Goal: Task Accomplishment & Management: Complete application form

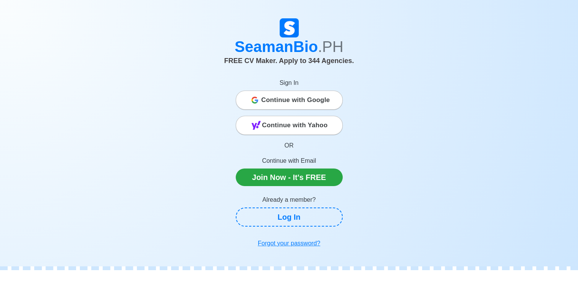
click at [292, 127] on span "Continue with Yahoo" at bounding box center [295, 125] width 66 height 15
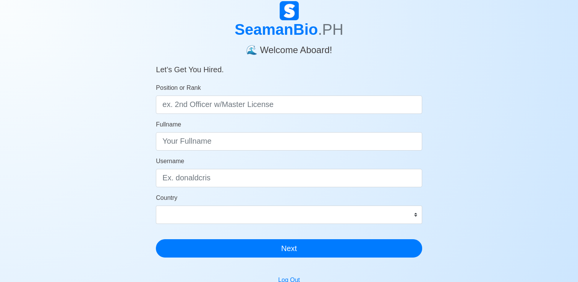
scroll to position [38, 0]
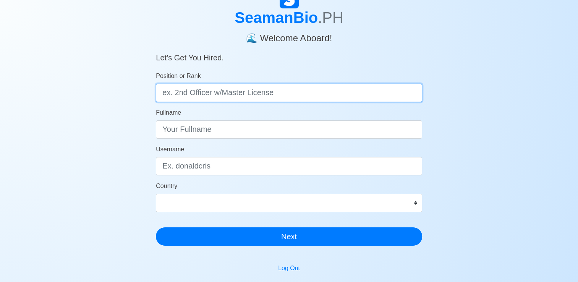
click at [273, 95] on input "Position or Rank" at bounding box center [289, 93] width 266 height 18
drag, startPoint x: 284, startPoint y: 92, endPoint x: 167, endPoint y: 97, distance: 117.4
click at [165, 97] on input "Position or Rank" at bounding box center [289, 93] width 266 height 18
type input "Chief Officer"
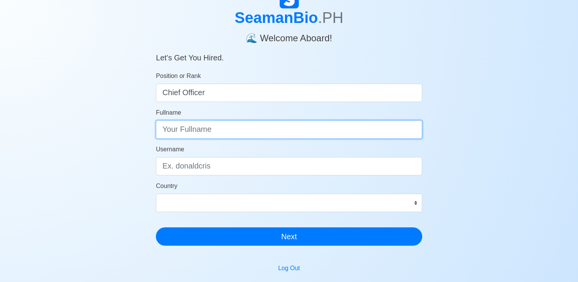
click at [223, 133] on input "Fullname" at bounding box center [289, 129] width 266 height 18
type input "[PERSON_NAME]"
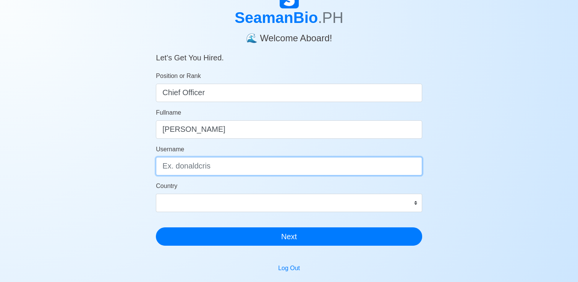
click at [218, 168] on input "Username" at bounding box center [289, 166] width 266 height 18
type input "[EMAIL_ADDRESS][DOMAIN_NAME]"
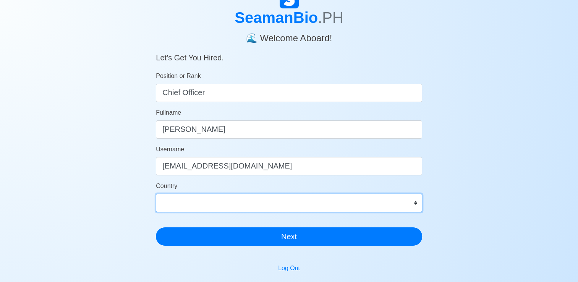
click at [214, 202] on select "[GEOGRAPHIC_DATA] [GEOGRAPHIC_DATA] [GEOGRAPHIC_DATA] [GEOGRAPHIC_DATA] [US_STA…" at bounding box center [289, 203] width 266 height 18
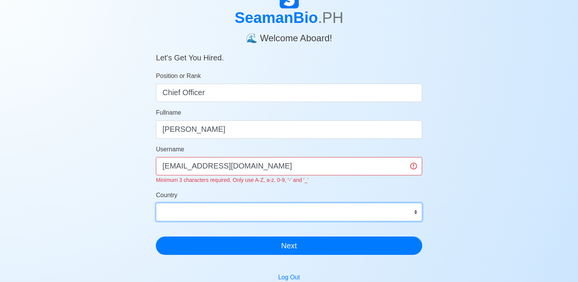
select select "PH"
click at [156, 203] on select "[GEOGRAPHIC_DATA] [GEOGRAPHIC_DATA] [GEOGRAPHIC_DATA] [GEOGRAPHIC_DATA] [US_STA…" at bounding box center [289, 212] width 266 height 18
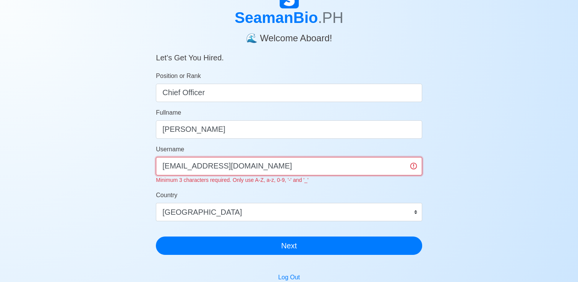
drag, startPoint x: 270, startPoint y: 167, endPoint x: 156, endPoint y: 167, distance: 113.8
click at [156, 167] on input "[EMAIL_ADDRESS][DOMAIN_NAME]" at bounding box center [289, 166] width 266 height 18
type input "Glyzakarajude-1106"
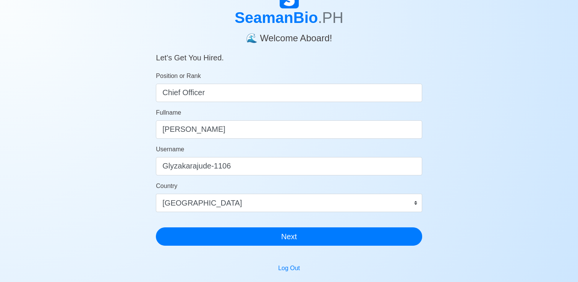
click at [500, 195] on div "SeamanBio .PH 🌊 Welcome Aboard! Let’s Get You Hired. Position or Rank Chief Off…" at bounding box center [289, 190] width 578 height 403
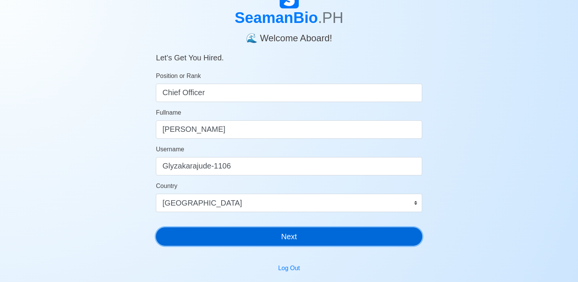
click at [284, 235] on button "Next" at bounding box center [289, 236] width 266 height 18
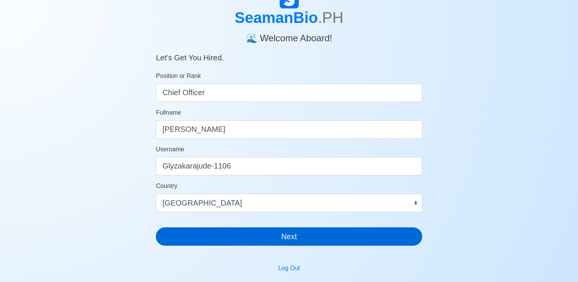
scroll to position [9, 0]
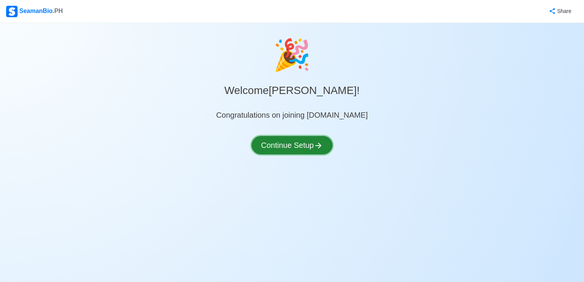
click at [298, 147] on button "Continue Setup" at bounding box center [291, 145] width 81 height 18
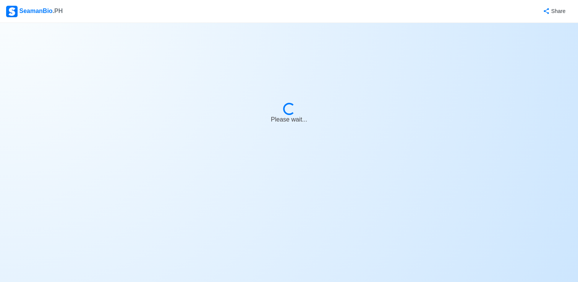
select select "Visible for Hiring"
select select "PH"
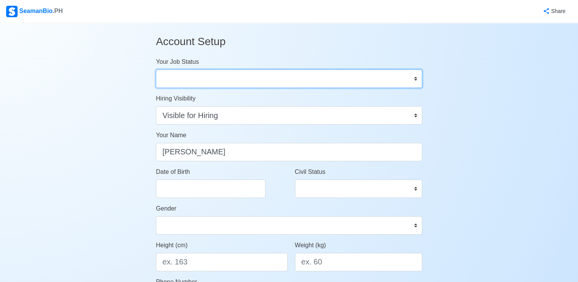
click at [418, 80] on select "Onboard Actively Looking for Job Not Looking for Job" at bounding box center [289, 79] width 266 height 18
select select "Actively Looking for Job"
click at [156, 70] on select "Onboard Actively Looking for Job Not Looking for Job" at bounding box center [289, 79] width 266 height 18
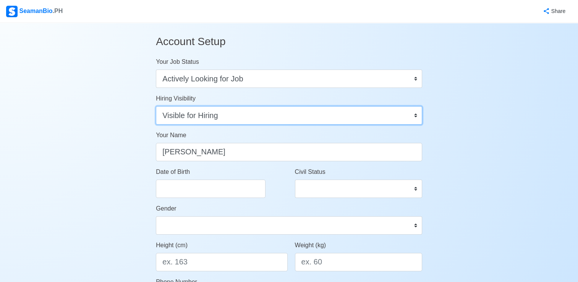
click at [419, 115] on select "Visible for Hiring Not Visible for Hiring" at bounding box center [289, 115] width 266 height 18
click at [156, 106] on select "Visible for Hiring Not Visible for Hiring" at bounding box center [289, 115] width 266 height 18
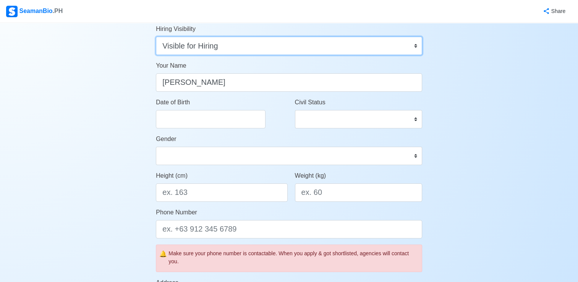
scroll to position [76, 0]
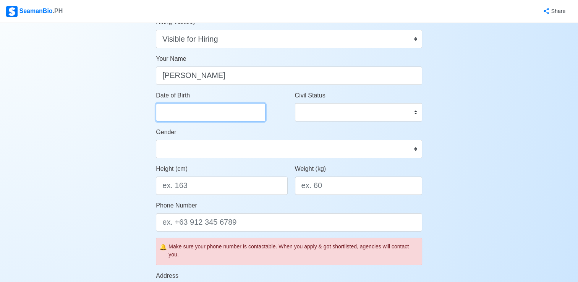
select select "****"
select select "*********"
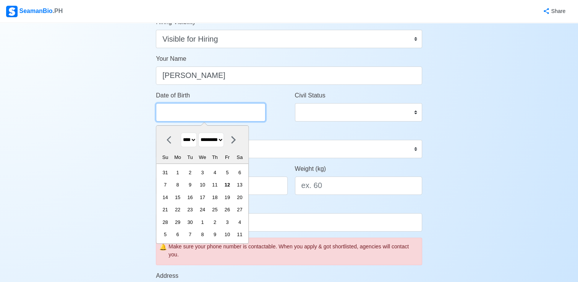
click at [218, 118] on input "Date of Birth" at bounding box center [211, 112] width 110 height 18
click at [191, 141] on select "**** **** **** **** **** **** **** **** **** **** **** **** **** **** **** ****…" at bounding box center [189, 140] width 16 height 15
select select "****"
click at [181, 133] on select "**** **** **** **** **** **** **** **** **** **** **** **** **** **** **** ****…" at bounding box center [189, 140] width 16 height 15
click at [224, 140] on select "******* ******** ***** ***** *** **** **** ****** ********* ******* ******** **…" at bounding box center [211, 140] width 26 height 15
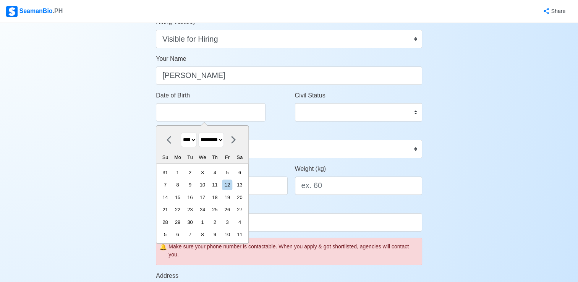
select select "********"
click at [201, 133] on select "******* ******** ***** ***** *** **** **** ****** ********* ******* ******** **…" at bounding box center [211, 140] width 26 height 15
click at [220, 185] on div "6" at bounding box center [215, 185] width 10 height 10
type input "[DATE]"
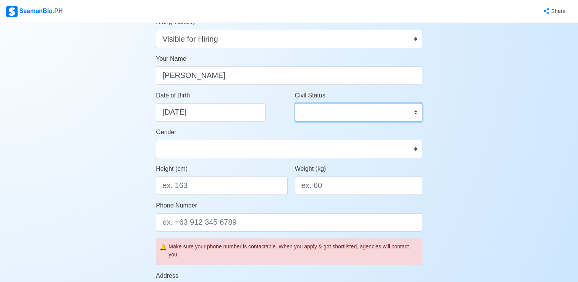
click at [327, 111] on select "Single Married Widowed Separated" at bounding box center [358, 112] width 127 height 18
select select "Separated"
click at [295, 103] on select "Single Married Widowed Separated" at bounding box center [358, 112] width 127 height 18
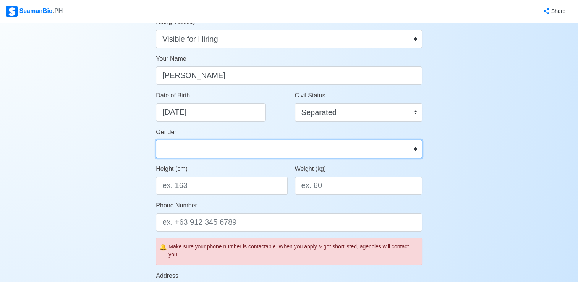
click at [259, 150] on select "[DEMOGRAPHIC_DATA] [DEMOGRAPHIC_DATA]" at bounding box center [289, 149] width 266 height 18
select select "[DEMOGRAPHIC_DATA]"
click at [156, 140] on select "[DEMOGRAPHIC_DATA] [DEMOGRAPHIC_DATA]" at bounding box center [289, 149] width 266 height 18
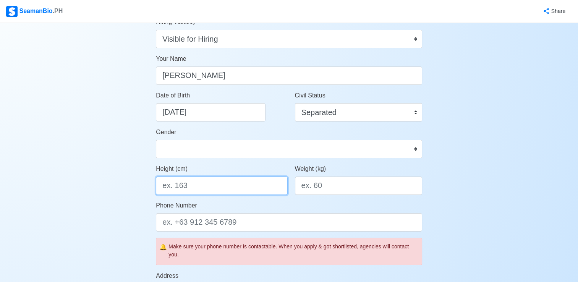
click at [251, 189] on input "Height (cm)" at bounding box center [221, 185] width 131 height 18
type input "172"
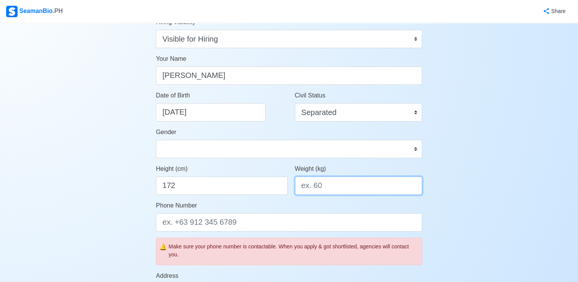
click at [347, 186] on input "Weight (kg)" at bounding box center [358, 185] width 127 height 18
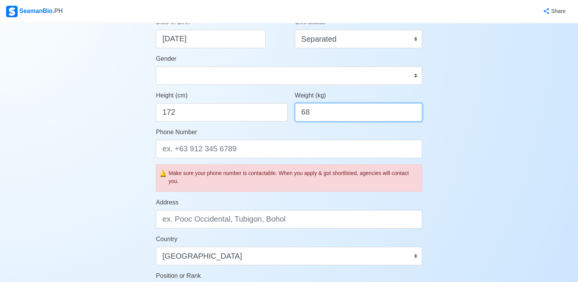
scroll to position [153, 0]
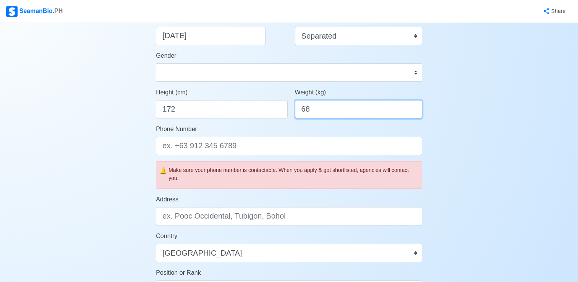
type input "68"
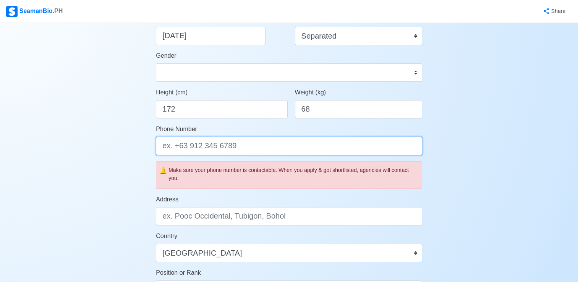
click at [259, 144] on input "Phone Number" at bounding box center [289, 146] width 266 height 18
type input "[PHONE_NUMBER]"
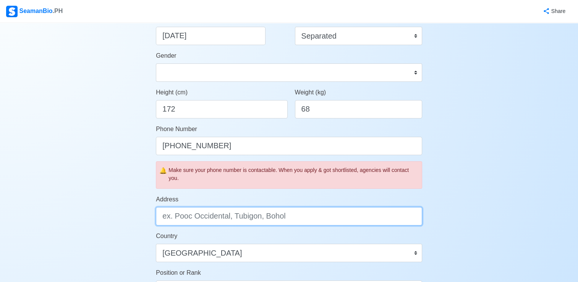
click at [296, 211] on input "Address" at bounding box center [289, 216] width 266 height 18
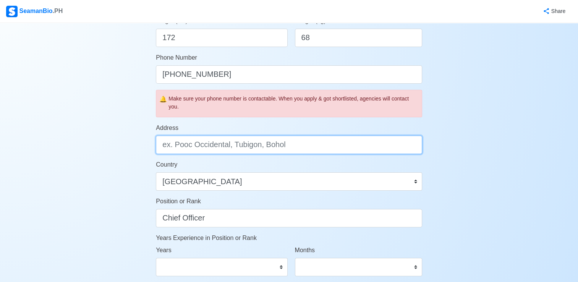
scroll to position [267, 0]
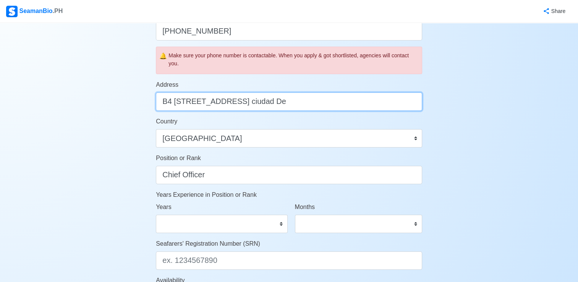
click at [246, 103] on input "B4 [STREET_ADDRESS] ciudad De" at bounding box center [289, 101] width 266 height 18
click at [287, 104] on input "B4 [STREET_ADDRESS] [GEOGRAPHIC_DATA]" at bounding box center [289, 101] width 266 height 18
type input "B4 [STREET_ADDRESS] [GEOGRAPHIC_DATA][PERSON_NAME] [GEOGRAPHIC_DATA] Sta. [PERS…"
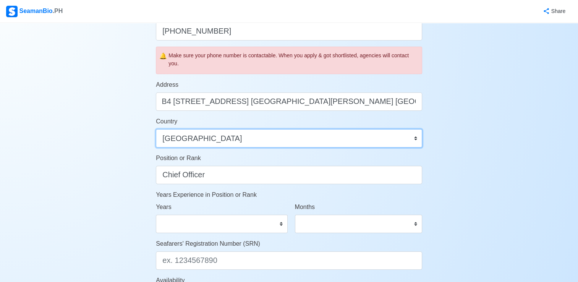
click at [417, 141] on select "[GEOGRAPHIC_DATA] [GEOGRAPHIC_DATA] [GEOGRAPHIC_DATA] [GEOGRAPHIC_DATA] [US_STA…" at bounding box center [289, 138] width 266 height 18
click at [156, 129] on select "[GEOGRAPHIC_DATA] [GEOGRAPHIC_DATA] [GEOGRAPHIC_DATA] [GEOGRAPHIC_DATA] [US_STA…" at bounding box center [289, 138] width 266 height 18
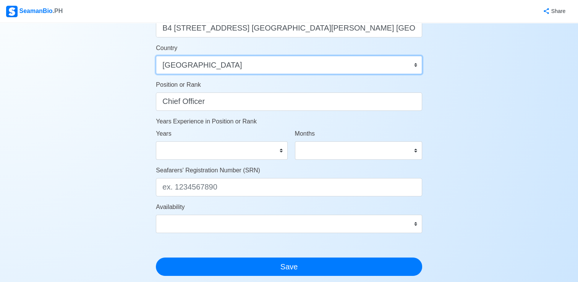
scroll to position [344, 0]
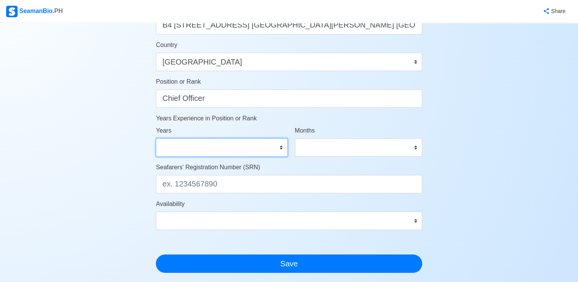
click at [268, 154] on select "0 1 2 3 4 5 6 7 8 9 10 11 12 13 14 15 16 17 18 19 20 21 22 23 24 25 26 27 28 29…" at bounding box center [221, 147] width 131 height 18
select select "7"
click at [156, 138] on select "0 1 2 3 4 5 6 7 8 9 10 11 12 13 14 15 16 17 18 19 20 21 22 23 24 25 26 27 28 29…" at bounding box center [221, 147] width 131 height 18
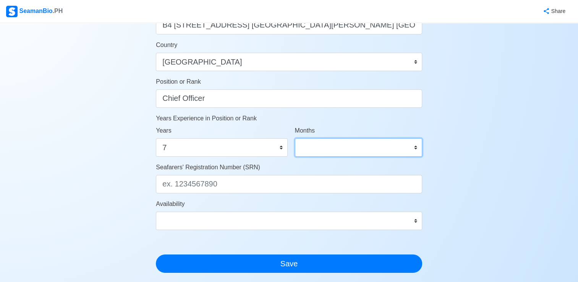
click at [412, 147] on select "0 1 2 3 4 5 6 7 8 9 10 11" at bounding box center [358, 147] width 127 height 18
select select "3"
click at [295, 138] on select "0 1 2 3 4 5 6 7 8 9 10 11" at bounding box center [358, 147] width 127 height 18
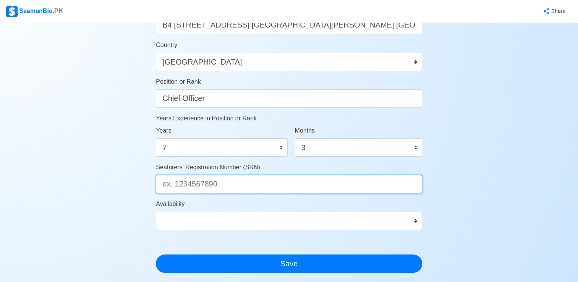
click at [259, 186] on input "Seafarers' Registration Number (SRN)" at bounding box center [289, 184] width 266 height 18
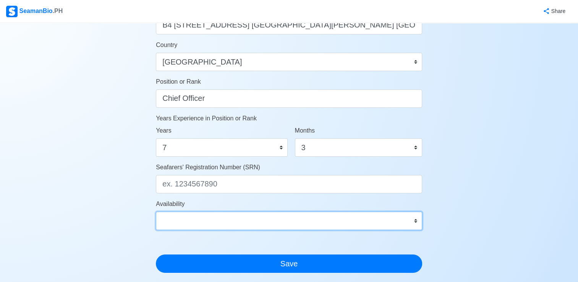
click at [246, 215] on select "Immediate [DATE] [DATE] [DATE] [DATE] [DATE] [DATE] [DATE] [DATE] [DATE]" at bounding box center [289, 221] width 266 height 18
select select "1759248000000"
click at [156, 212] on select "Immediate [DATE] [DATE] [DATE] [DATE] [DATE] [DATE] [DATE] [DATE] [DATE]" at bounding box center [289, 221] width 266 height 18
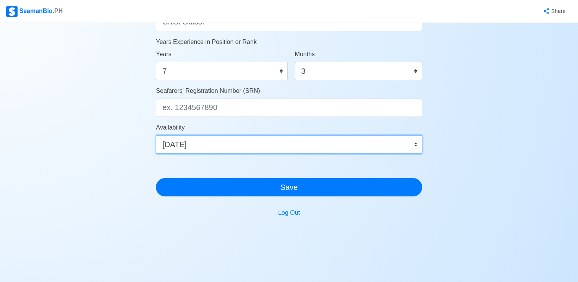
scroll to position [382, 0]
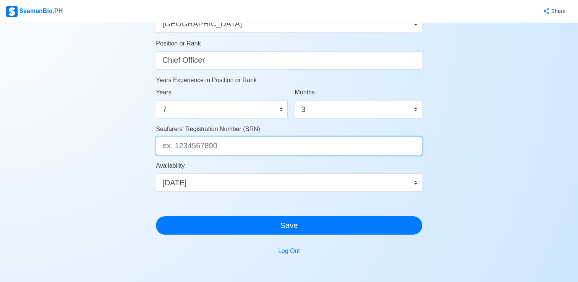
click at [259, 143] on input "Seafarers' Registration Number (SRN)" at bounding box center [289, 146] width 266 height 18
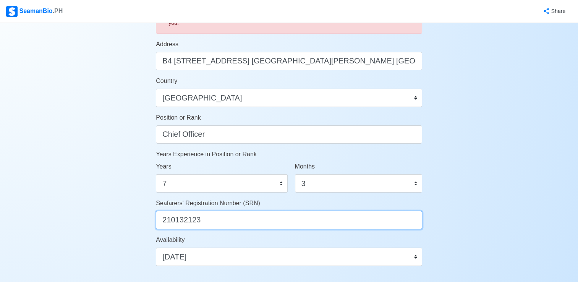
scroll to position [428, 0]
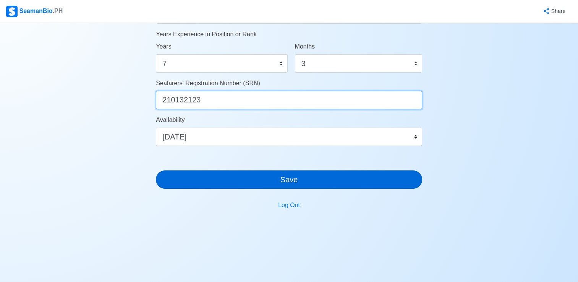
type input "210132123"
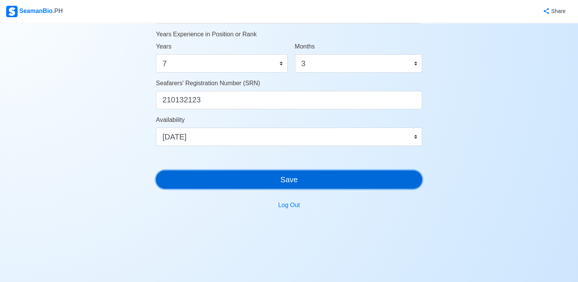
click at [294, 183] on button "Save" at bounding box center [289, 179] width 266 height 18
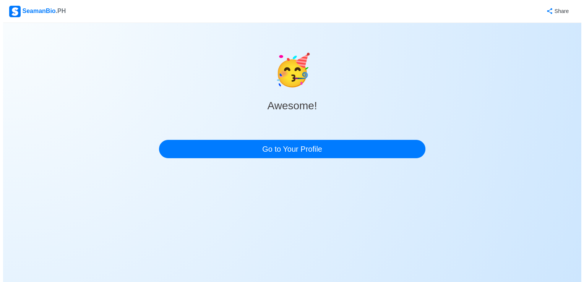
scroll to position [0, 0]
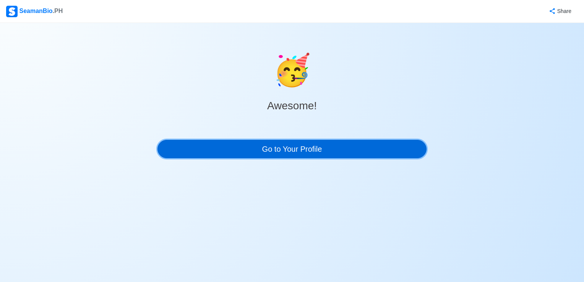
click at [307, 151] on link "Go to Your Profile" at bounding box center [291, 149] width 269 height 18
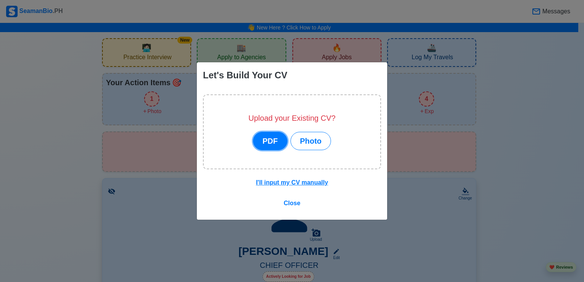
click at [272, 144] on button "PDF" at bounding box center [270, 141] width 34 height 18
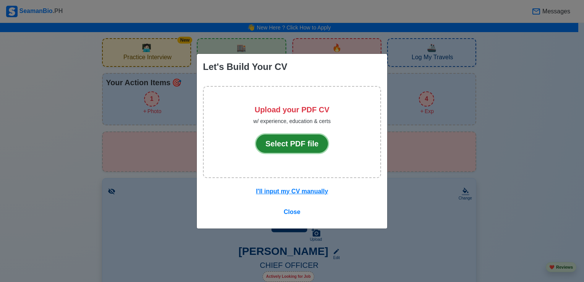
click at [284, 143] on button "Select PDF file" at bounding box center [292, 143] width 72 height 18
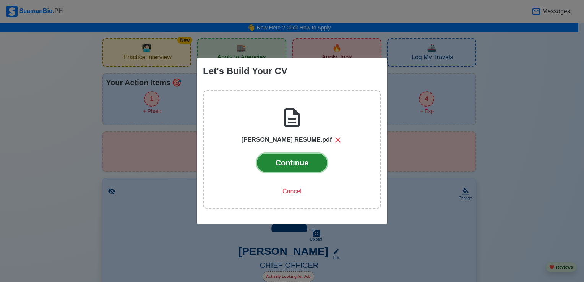
click at [303, 162] on button "Continue" at bounding box center [292, 163] width 71 height 18
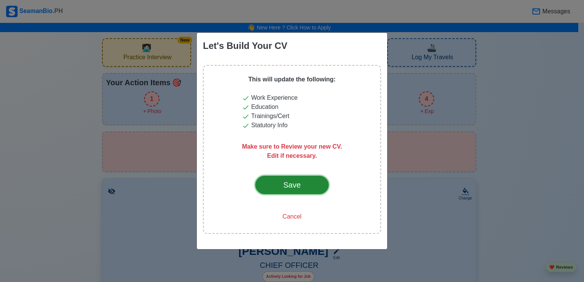
click at [309, 188] on button "Save" at bounding box center [291, 185] width 73 height 18
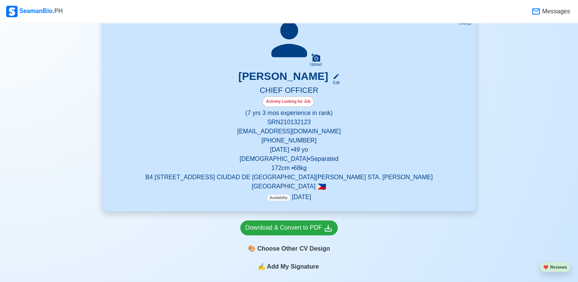
scroll to position [191, 0]
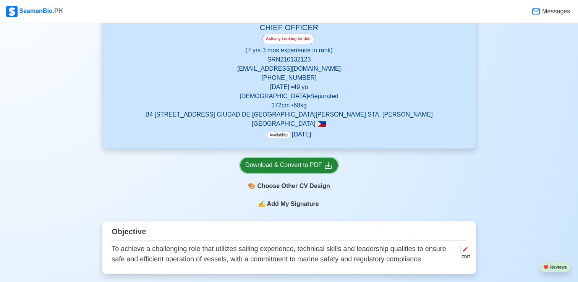
click at [308, 164] on div "Download & Convert to PDF" at bounding box center [288, 165] width 87 height 10
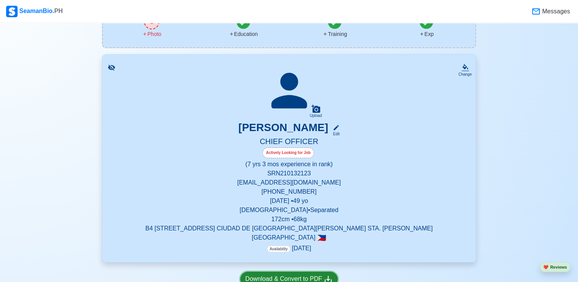
scroll to position [76, 0]
